Goal: Task Accomplishment & Management: Use online tool/utility

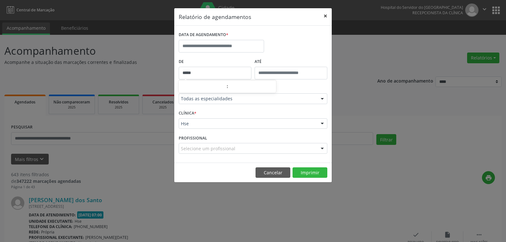
click at [323, 16] on button "×" at bounding box center [325, 15] width 13 height 15
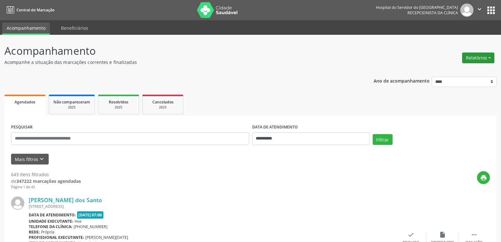
click at [471, 58] on button "Relatórios" at bounding box center [478, 57] width 32 height 11
click at [446, 71] on link "Agendamentos" at bounding box center [461, 71] width 68 height 9
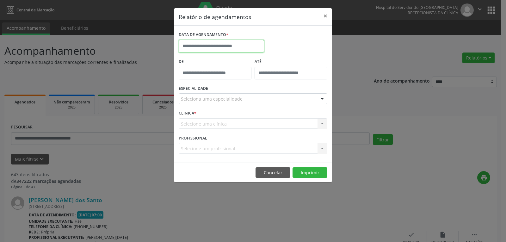
click at [221, 44] on input "text" at bounding box center [221, 46] width 85 height 13
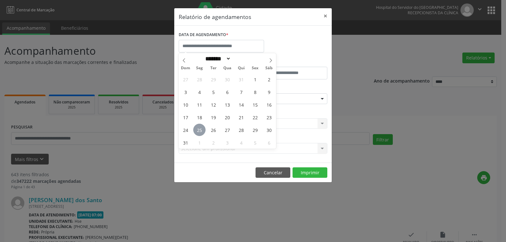
click at [201, 130] on span "25" at bounding box center [199, 130] width 12 height 12
type input "**********"
click at [201, 130] on span "25" at bounding box center [199, 130] width 12 height 12
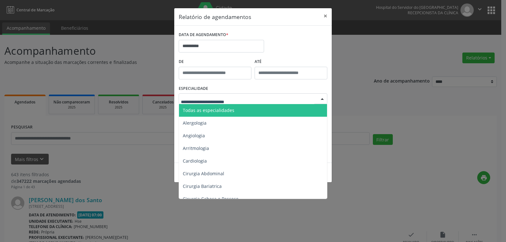
click at [244, 97] on div at bounding box center [253, 98] width 149 height 11
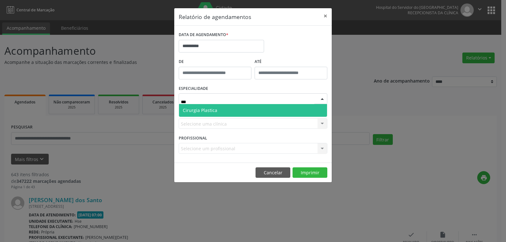
type input "****"
click at [219, 112] on span "Cirurgia Plastica" at bounding box center [253, 110] width 148 height 13
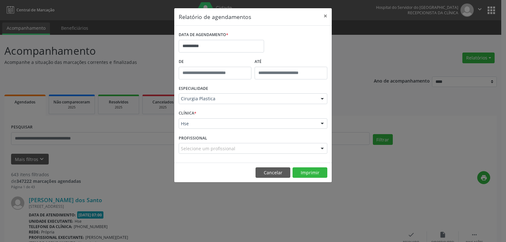
click at [315, 178] on footer "Cancelar Imprimir" at bounding box center [252, 173] width 157 height 20
click at [314, 168] on button "Imprimir" at bounding box center [309, 172] width 35 height 11
